Goal: Task Accomplishment & Management: Use online tool/utility

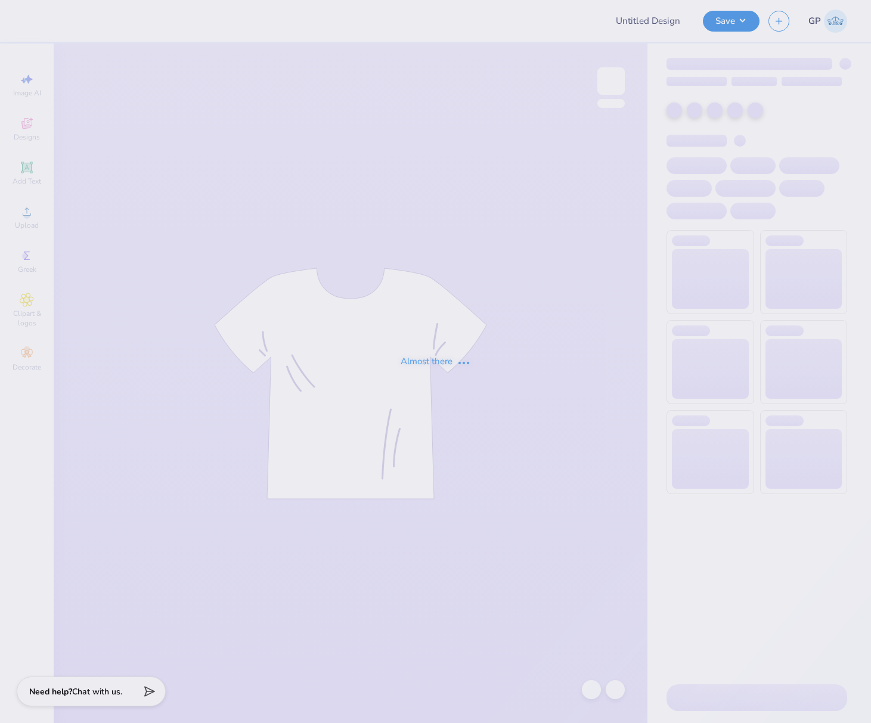
type input "PR Merch"
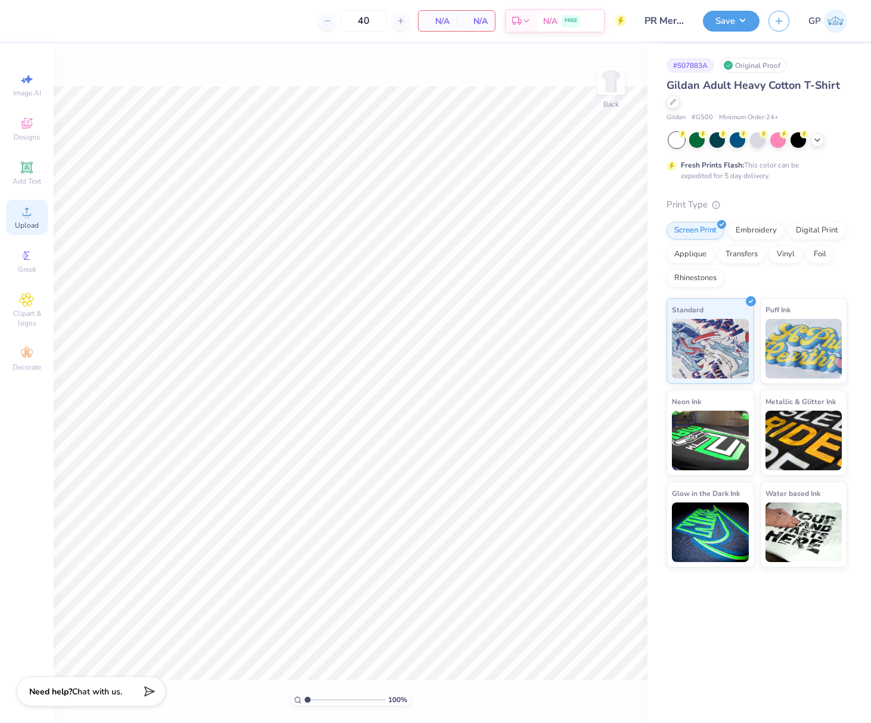
click at [21, 207] on icon at bounding box center [27, 211] width 14 height 14
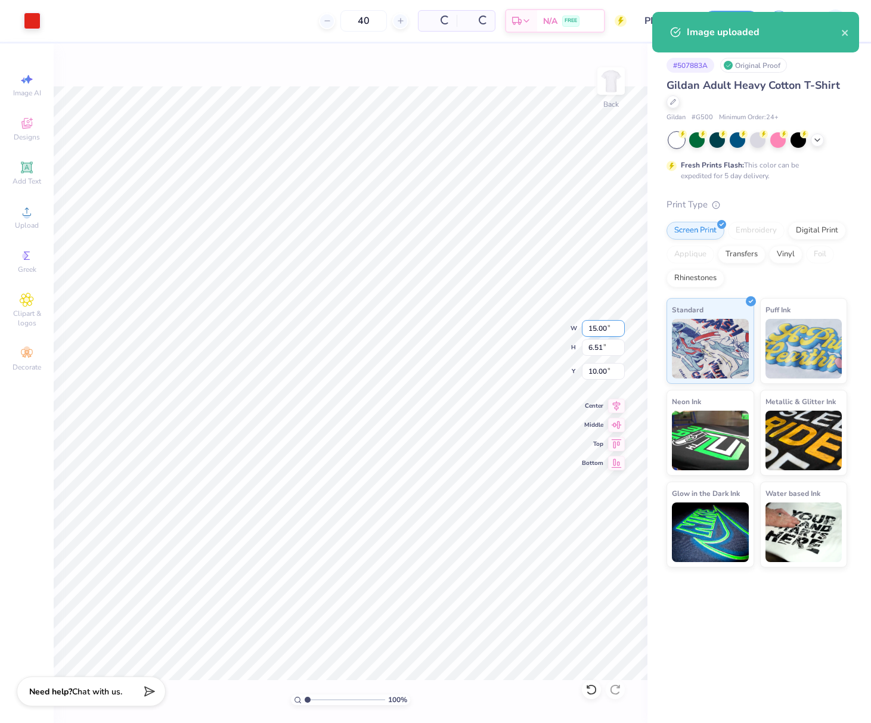
click at [598, 331] on input "15.00" at bounding box center [603, 328] width 43 height 17
type input "3.00"
type input "1.30"
type input "12.60"
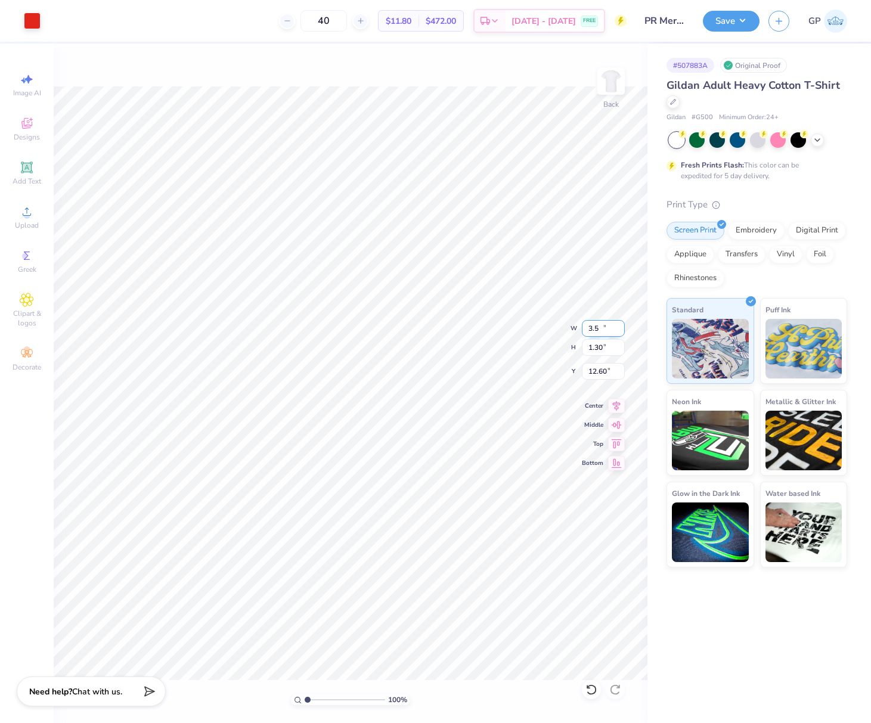
type input "3.50"
type input "1.52"
click at [607, 374] on input "12.49" at bounding box center [603, 371] width 43 height 17
type input "3.00"
click at [604, 89] on img at bounding box center [611, 81] width 48 height 48
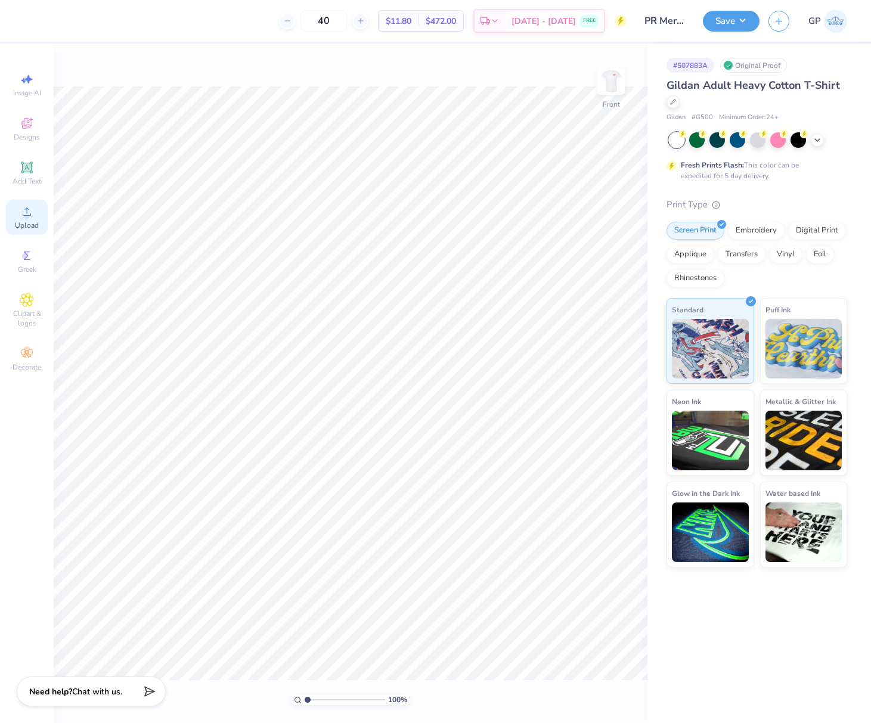
click at [28, 212] on icon at bounding box center [27, 211] width 14 height 14
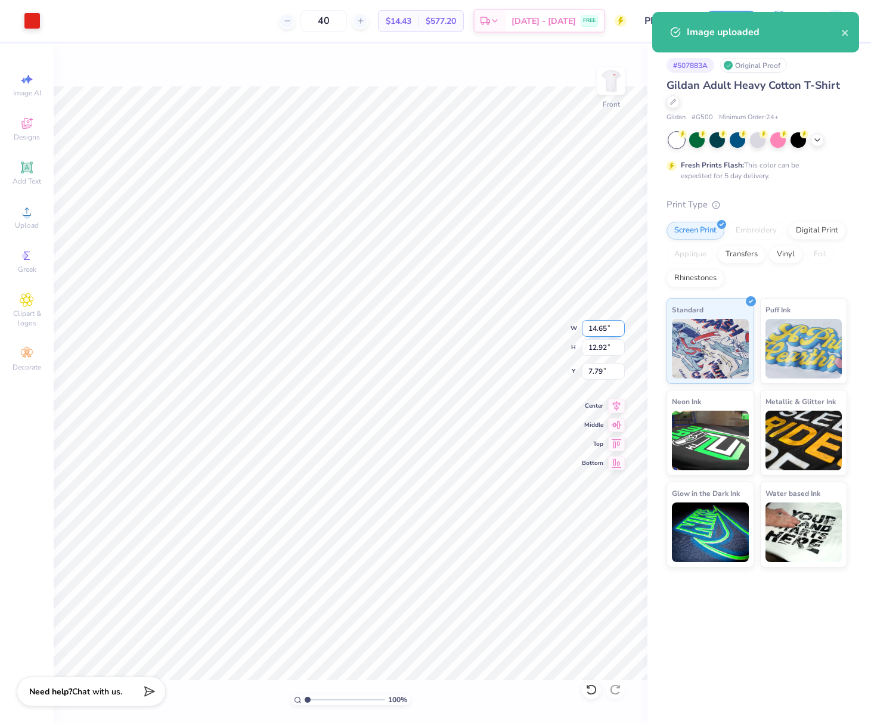
click at [592, 328] on input "14.65" at bounding box center [603, 328] width 43 height 17
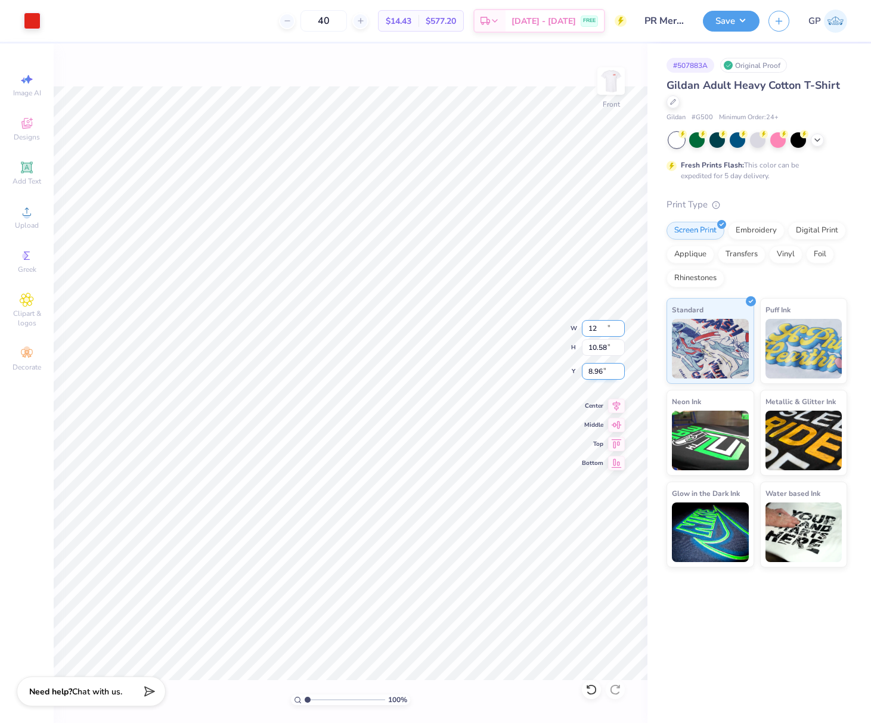
type input "12.00"
type input "10.58"
click at [603, 374] on input "8.96" at bounding box center [603, 371] width 43 height 17
type input "3.00"
click at [711, 21] on button "Save" at bounding box center [731, 19] width 57 height 21
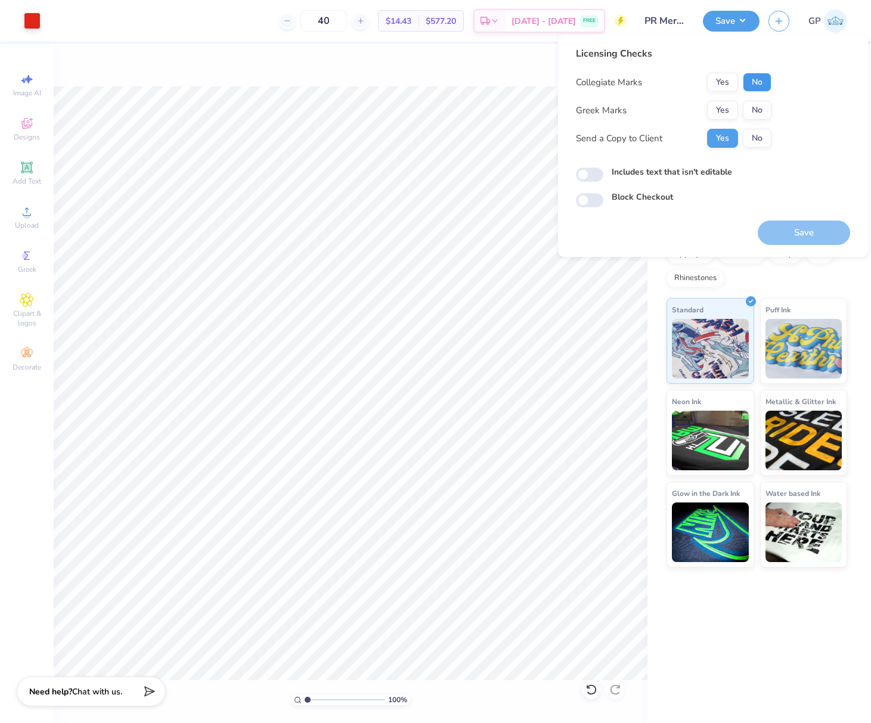
click at [759, 86] on button "No" at bounding box center [757, 82] width 29 height 19
click at [759, 99] on div "Collegiate Marks Yes No Greek Marks Yes No Send a Copy to Client Yes No" at bounding box center [673, 110] width 195 height 75
click at [757, 107] on button "No" at bounding box center [757, 110] width 29 height 19
click at [577, 182] on div "Includes text that isn't editable" at bounding box center [713, 174] width 274 height 16
click at [584, 174] on input "Includes text that isn't editable" at bounding box center [589, 174] width 27 height 14
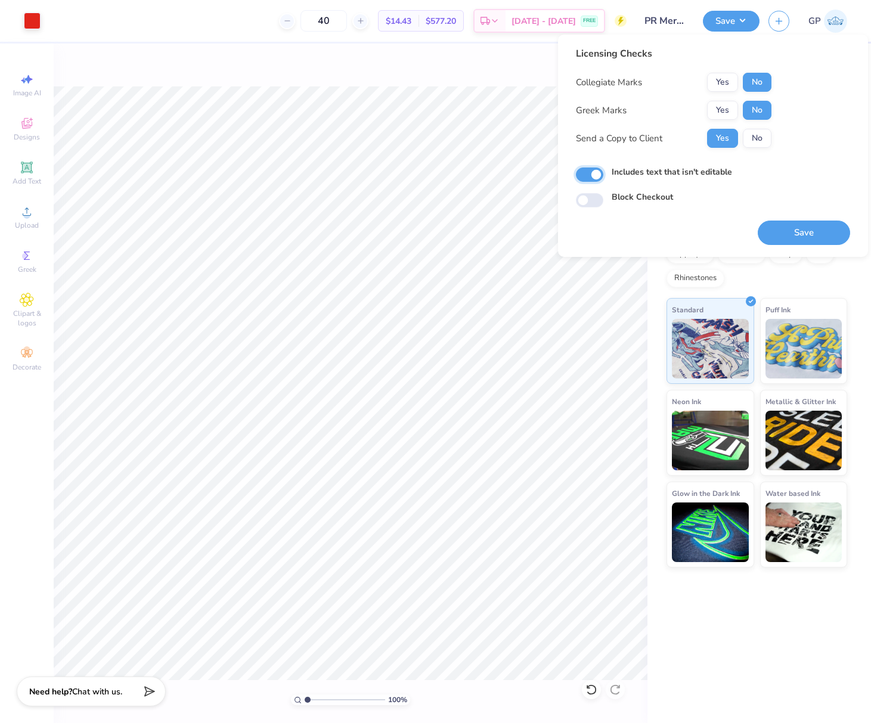
checkbox input "true"
click at [793, 235] on button "Save" at bounding box center [803, 232] width 92 height 24
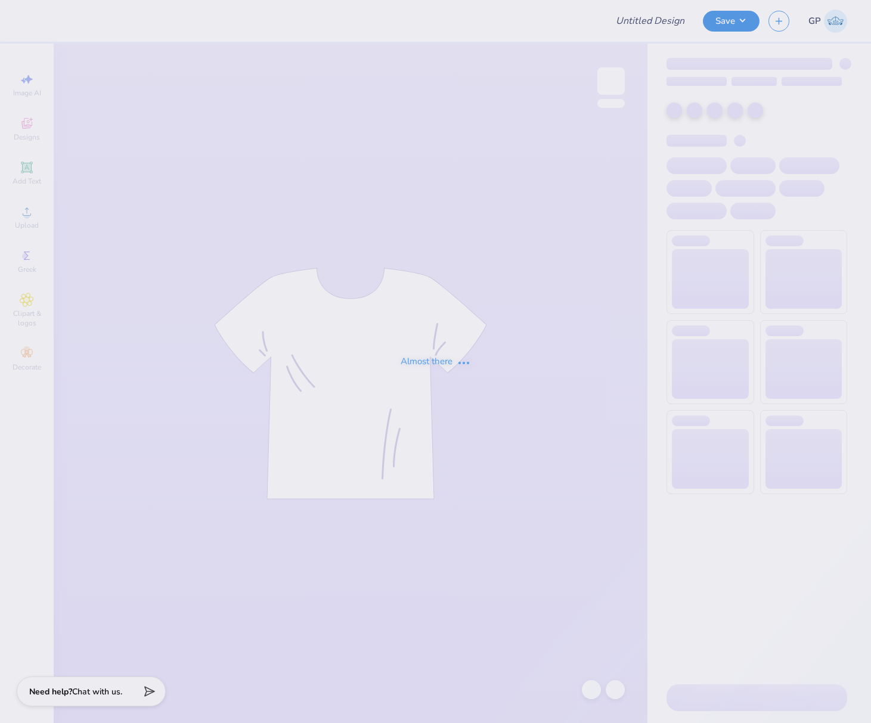
type input "Bucknell ADPi Sweat Set PR '25"
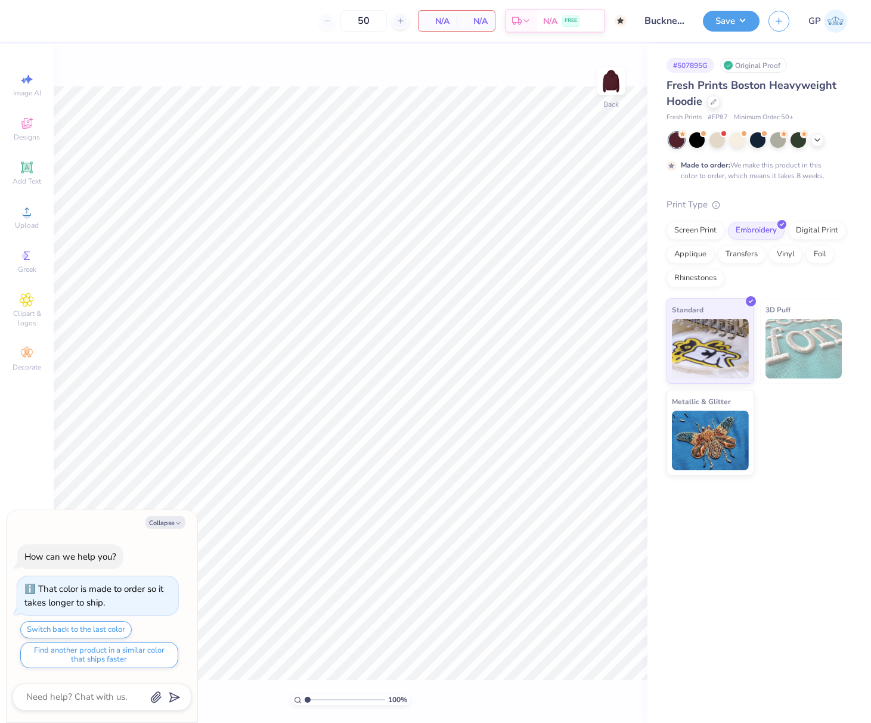
type textarea "x"
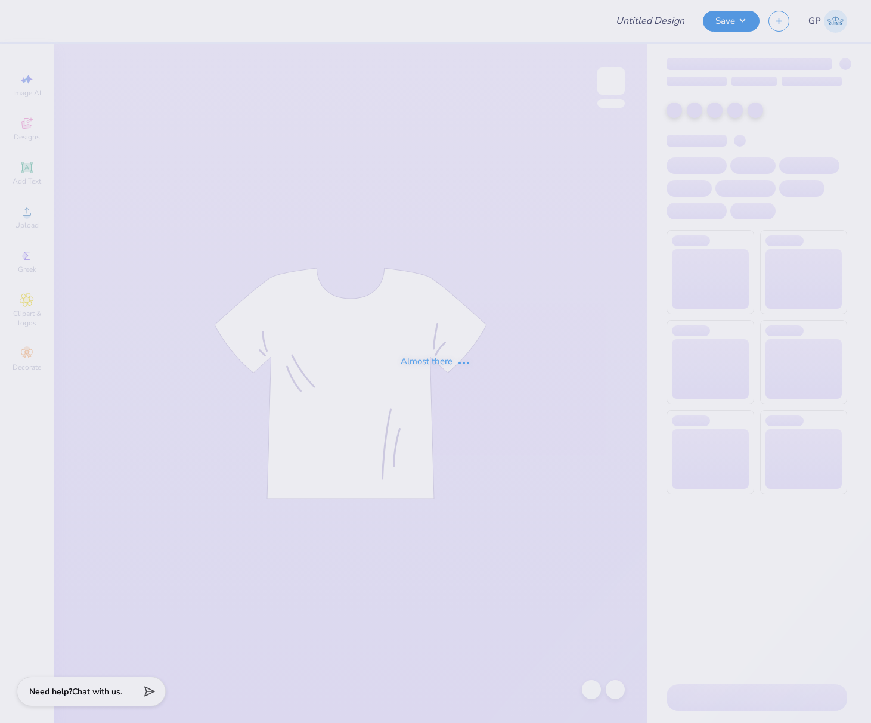
type input "Atlas Business Society Shirts"
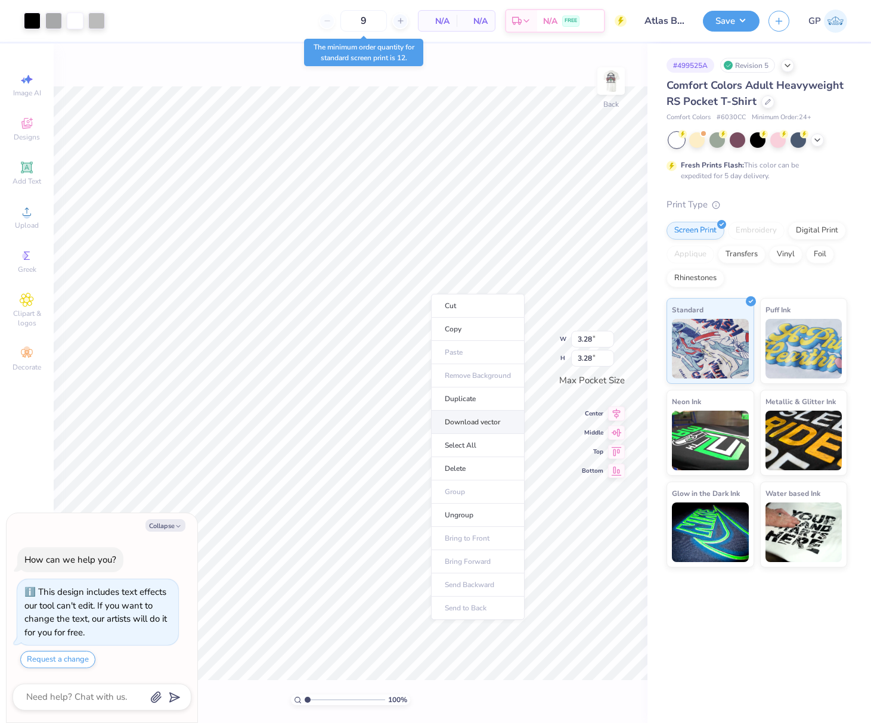
click at [501, 421] on li "Download vector" at bounding box center [478, 422] width 94 height 23
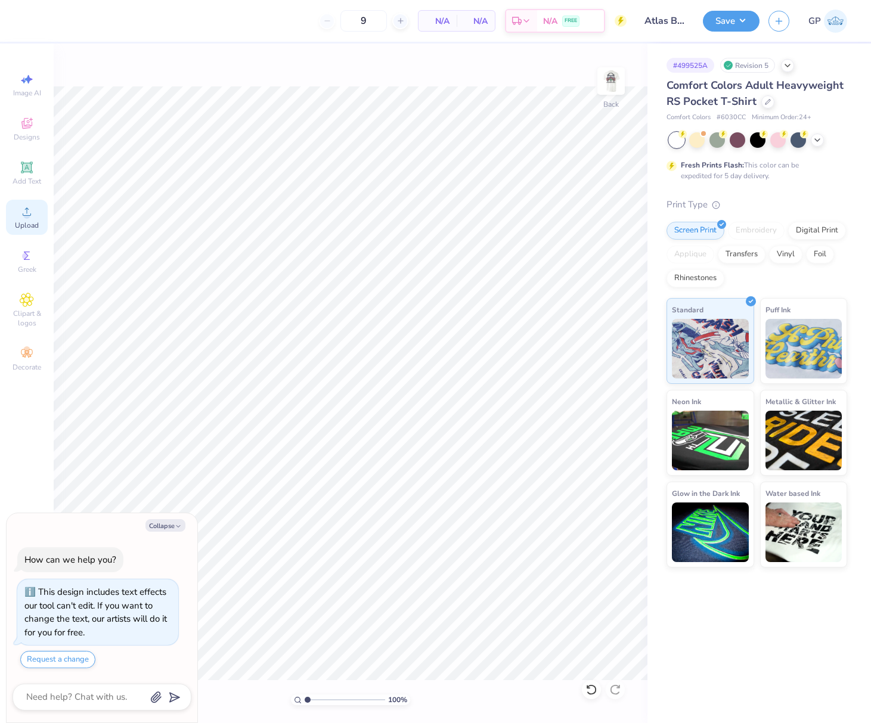
click at [35, 215] on div "Upload" at bounding box center [27, 217] width 42 height 35
click at [24, 218] on icon at bounding box center [27, 211] width 14 height 14
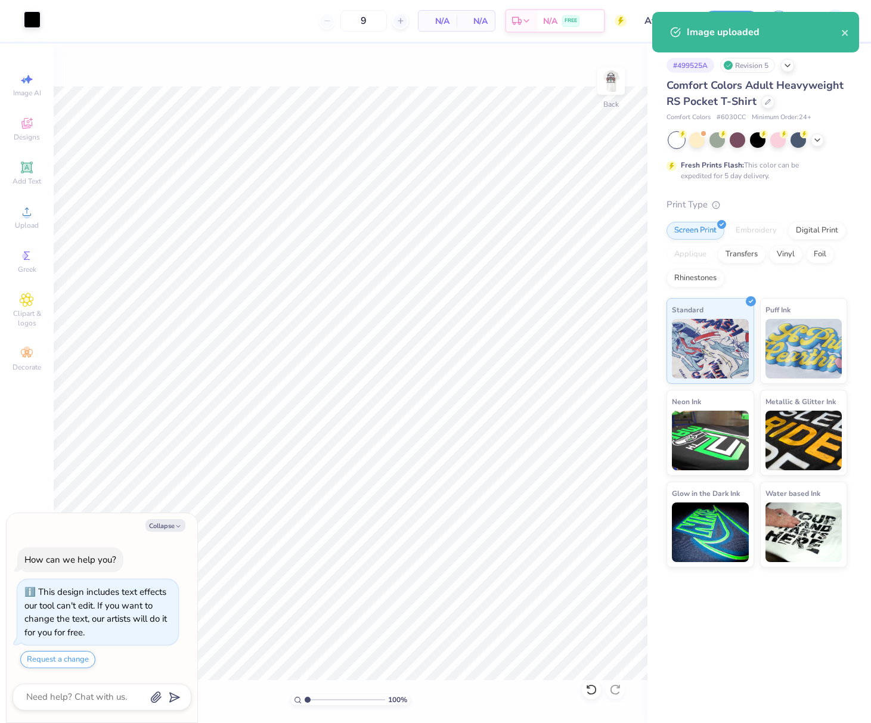
click at [30, 15] on div at bounding box center [32, 19] width 17 height 17
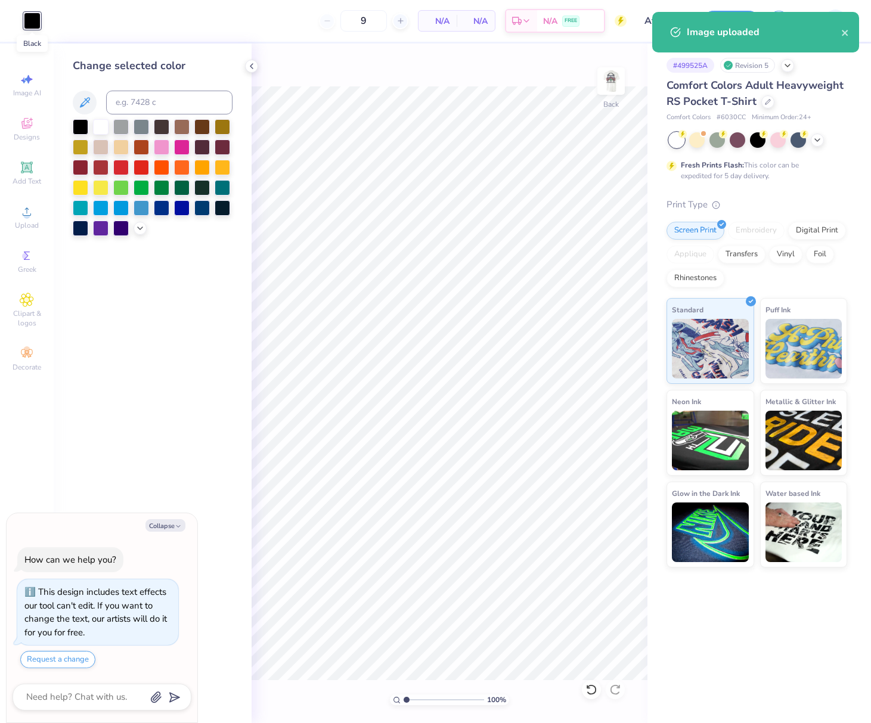
click at [30, 15] on div at bounding box center [32, 21] width 17 height 17
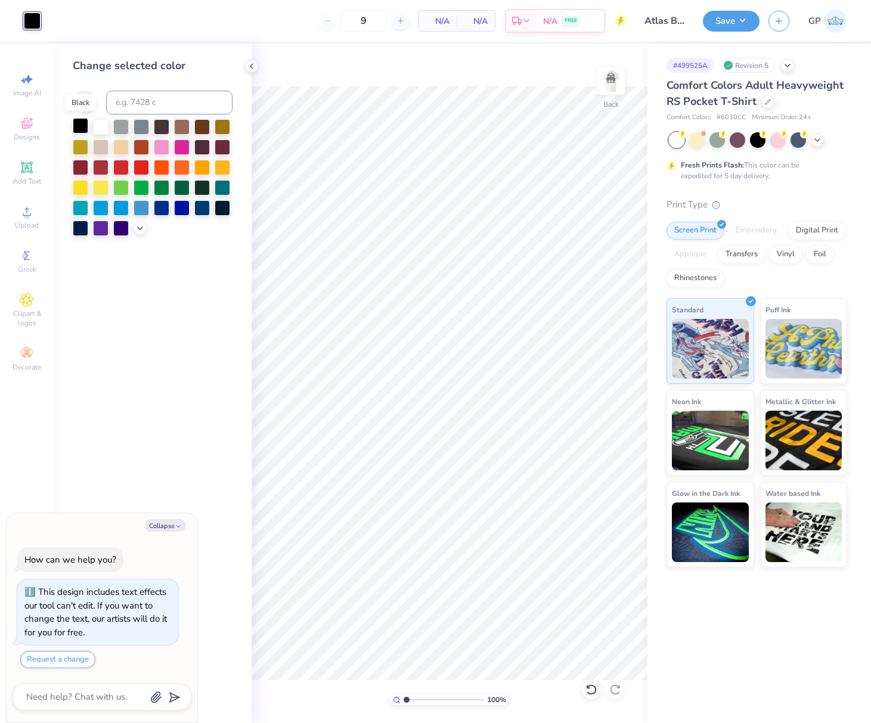
click at [77, 119] on div at bounding box center [80, 125] width 15 height 15
click at [266, 67] on div "100 % Back" at bounding box center [449, 383] width 396 height 679
click at [720, 21] on button "Save" at bounding box center [731, 19] width 57 height 21
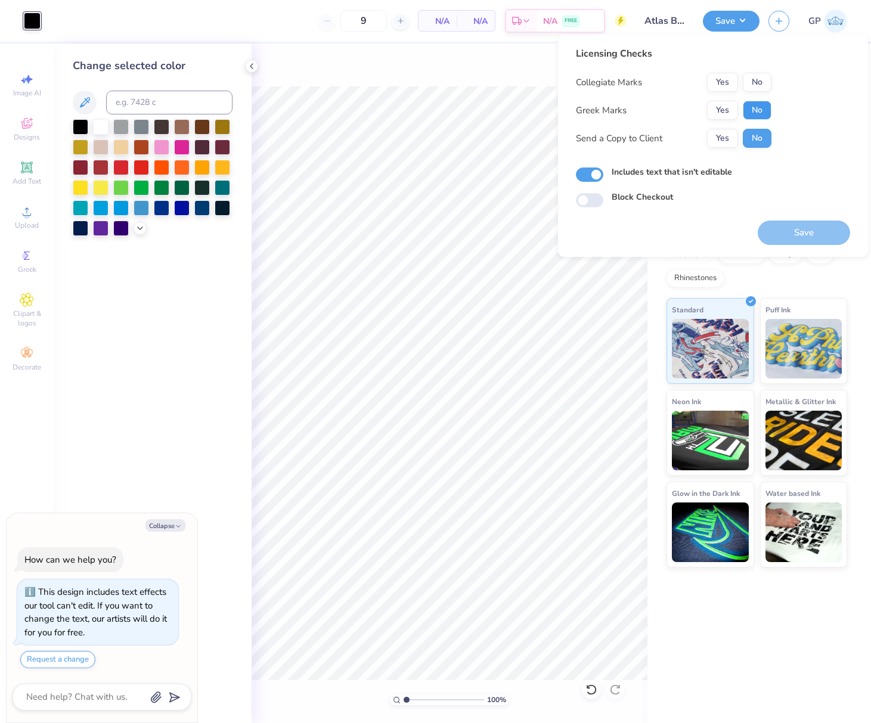
click at [753, 109] on button "No" at bounding box center [757, 110] width 29 height 19
click at [753, 86] on button "No" at bounding box center [757, 82] width 29 height 19
click at [785, 235] on button "Save" at bounding box center [803, 232] width 92 height 24
type textarea "x"
